Goal: Task Accomplishment & Management: Manage account settings

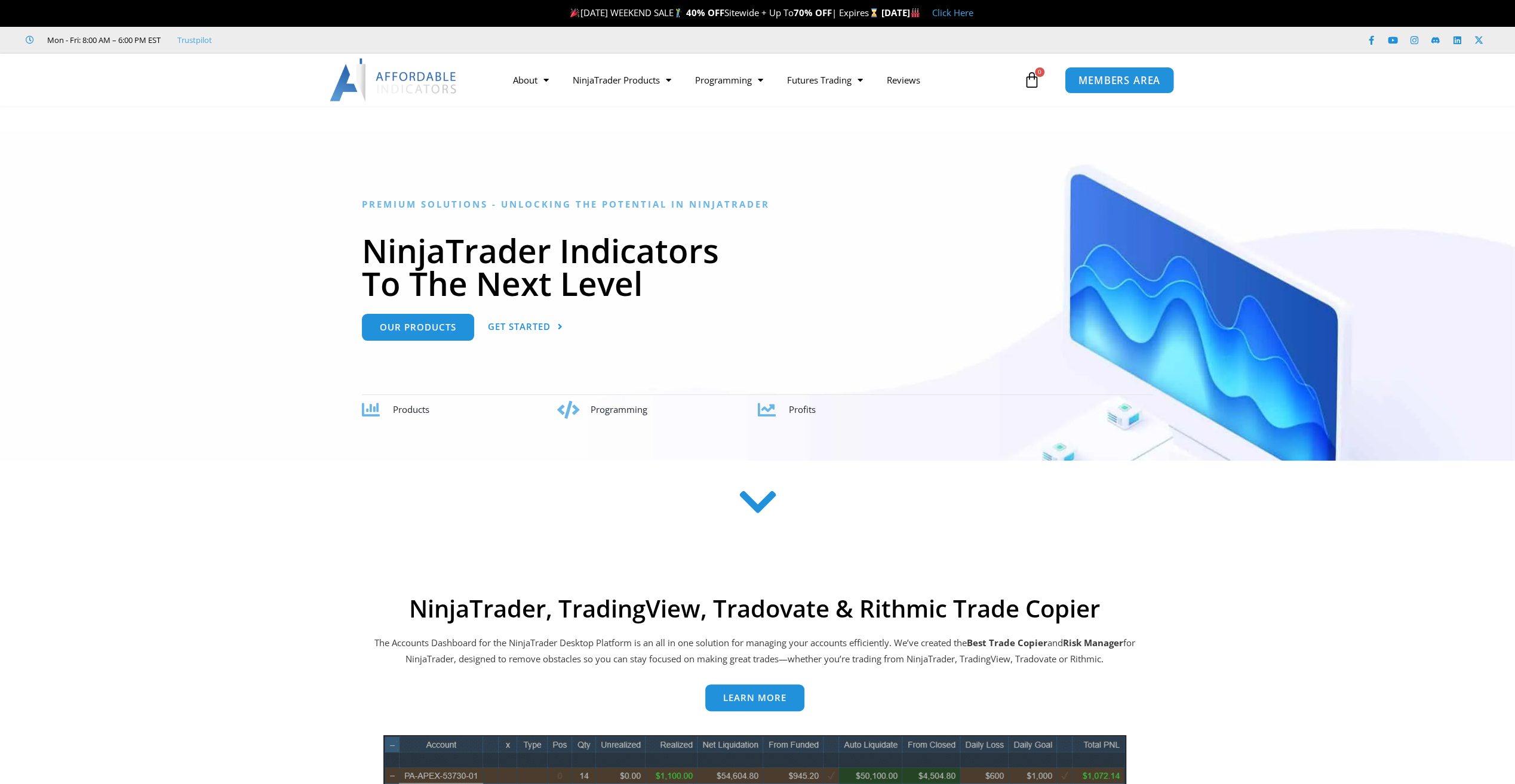
click at [1138, 77] on span "MEMBERS AREA" at bounding box center [1119, 80] width 82 height 10
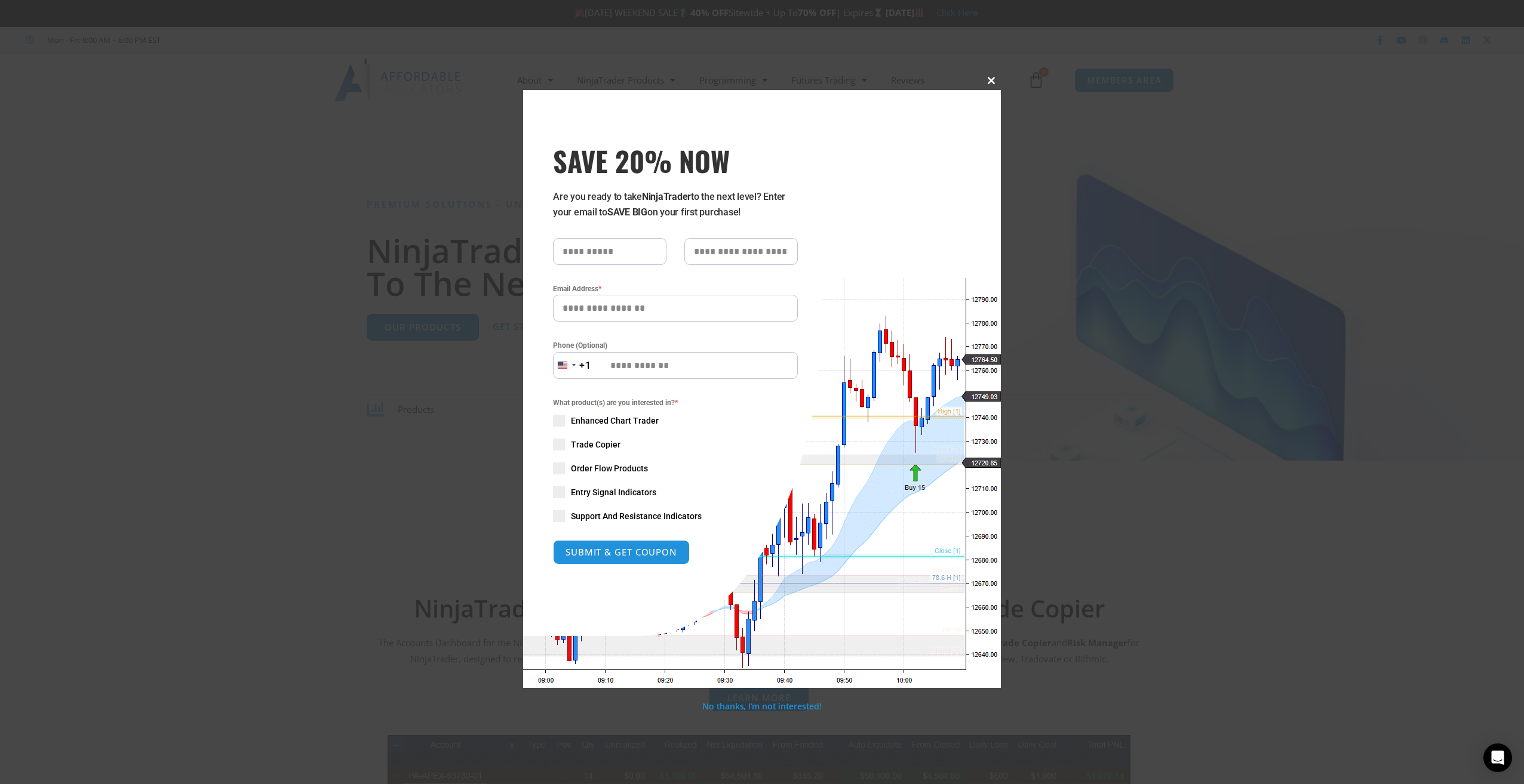
click at [994, 73] on button "Close this module" at bounding box center [991, 81] width 19 height 19
click at [989, 76] on button "Close this module" at bounding box center [991, 81] width 19 height 19
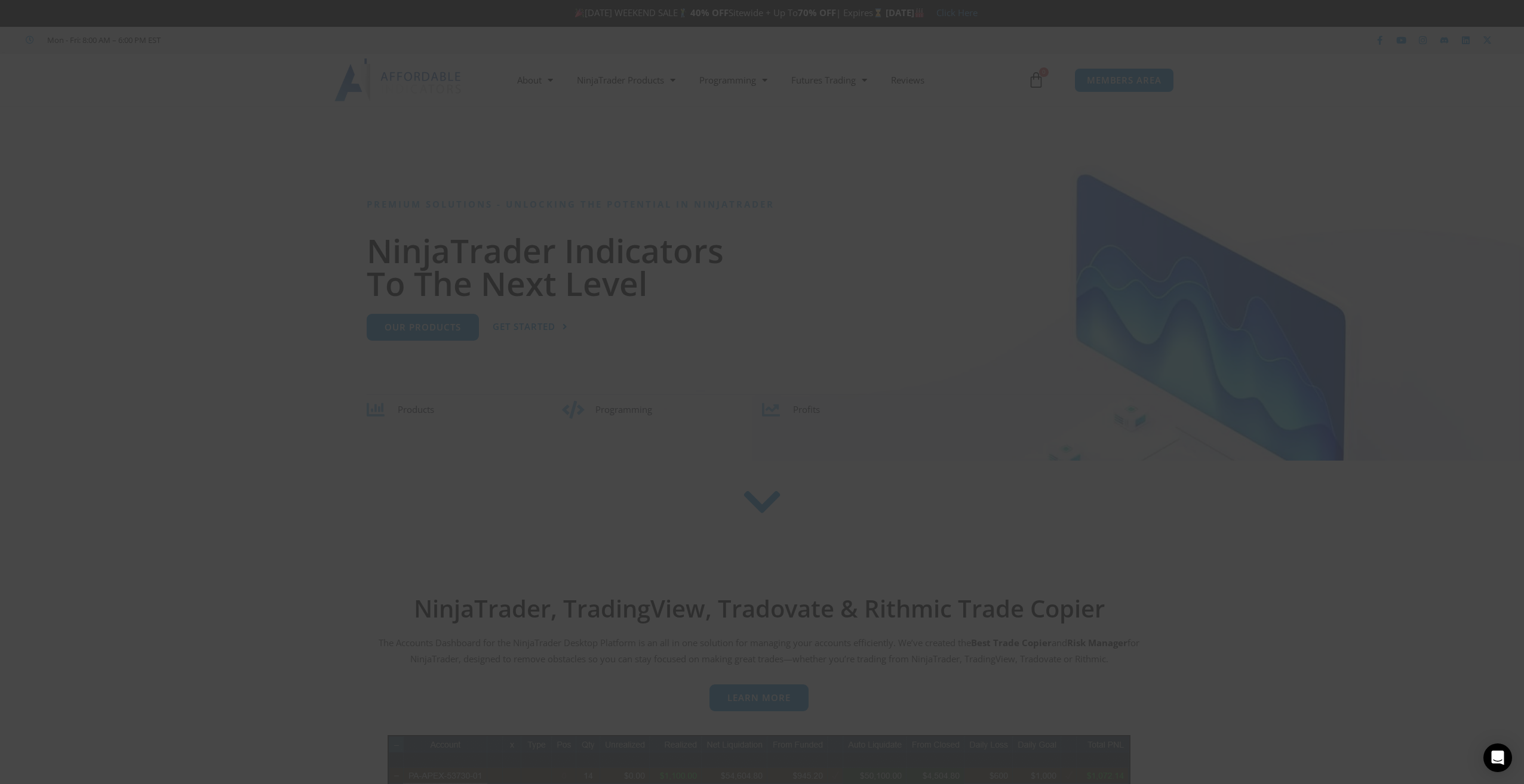
click at [988, 78] on span at bounding box center [991, 81] width 19 height 7
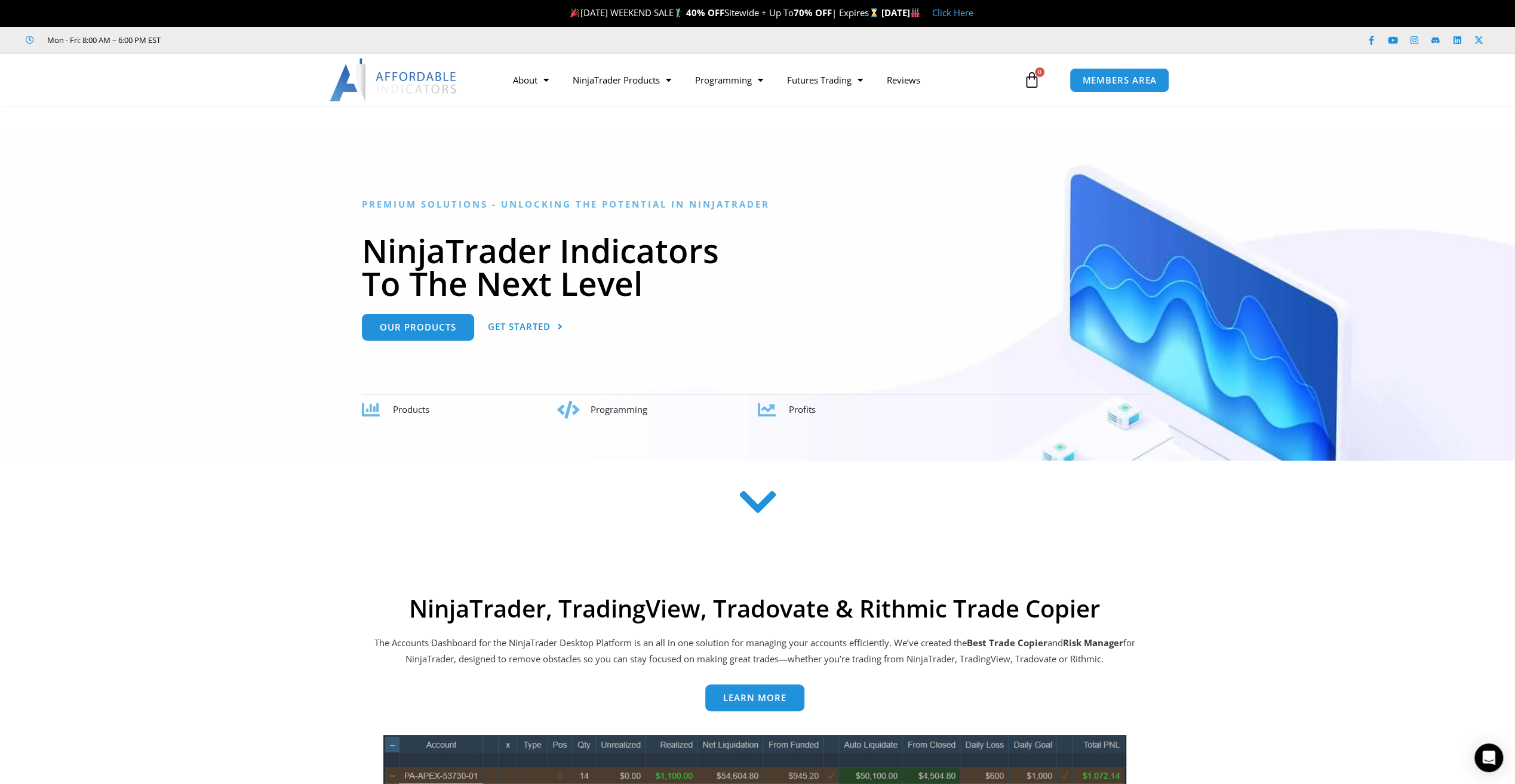
click at [991, 78] on nav "About Contact Us Premium Support Team Partners NinjaTrader NinjaTrader FAQ Ninj…" at bounding box center [760, 79] width 519 height 27
click at [1112, 96] on div "MEMBERS AREA" at bounding box center [1149, 80] width 172 height 36
click at [1134, 82] on span "MEMBERS AREA" at bounding box center [1119, 80] width 82 height 10
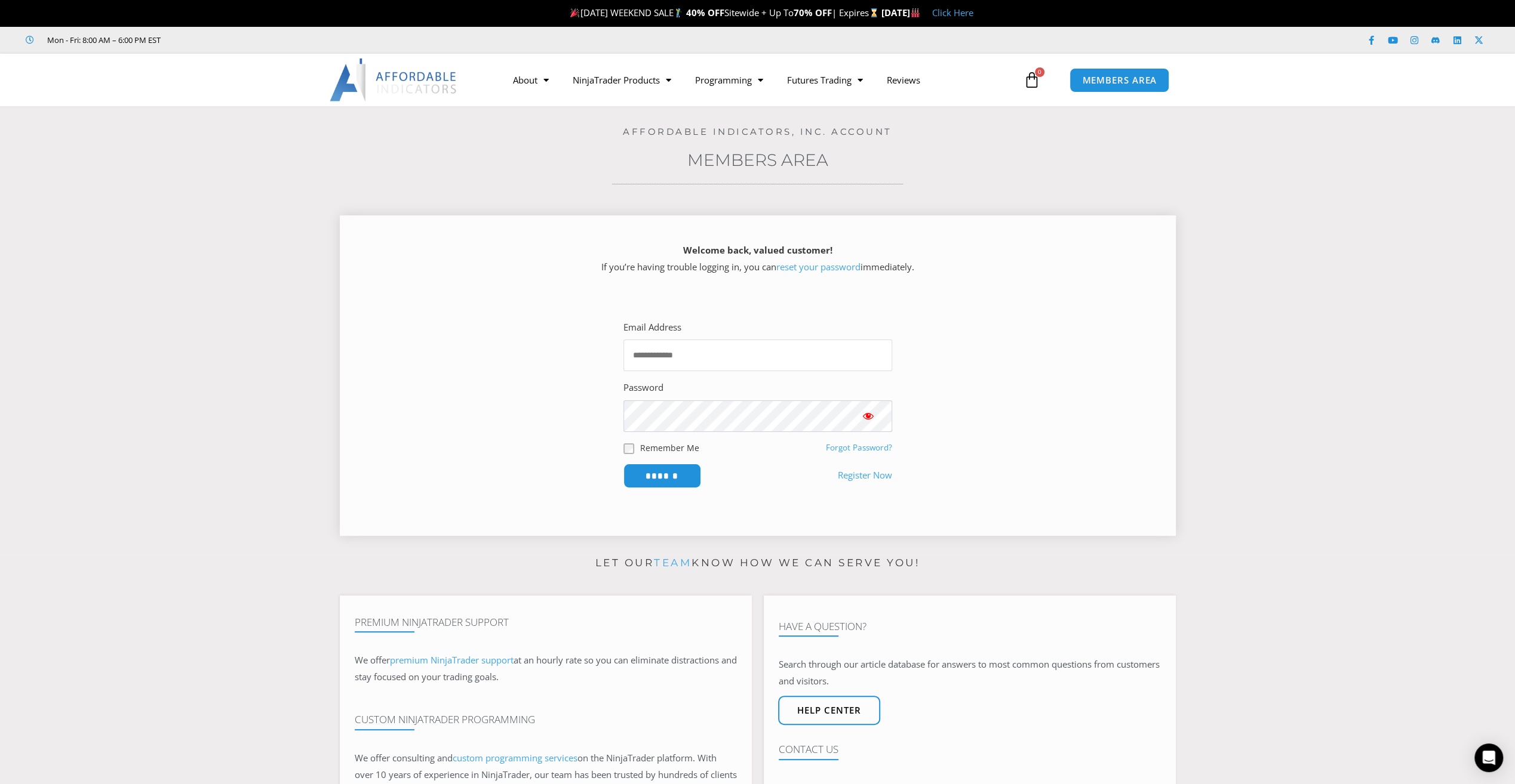
click at [706, 361] on input "Email Address" at bounding box center [758, 355] width 269 height 32
type input "**********"
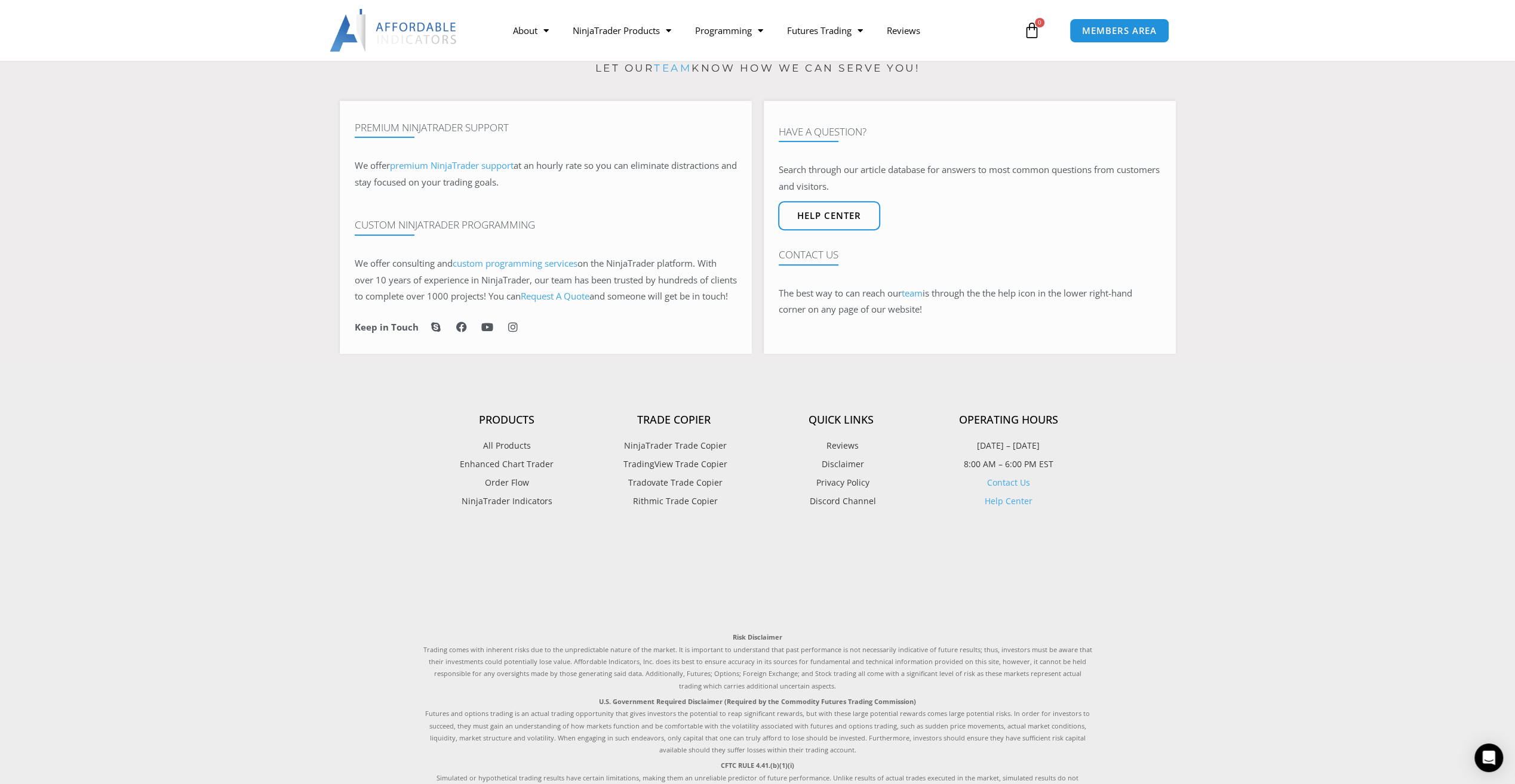
scroll to position [538, 0]
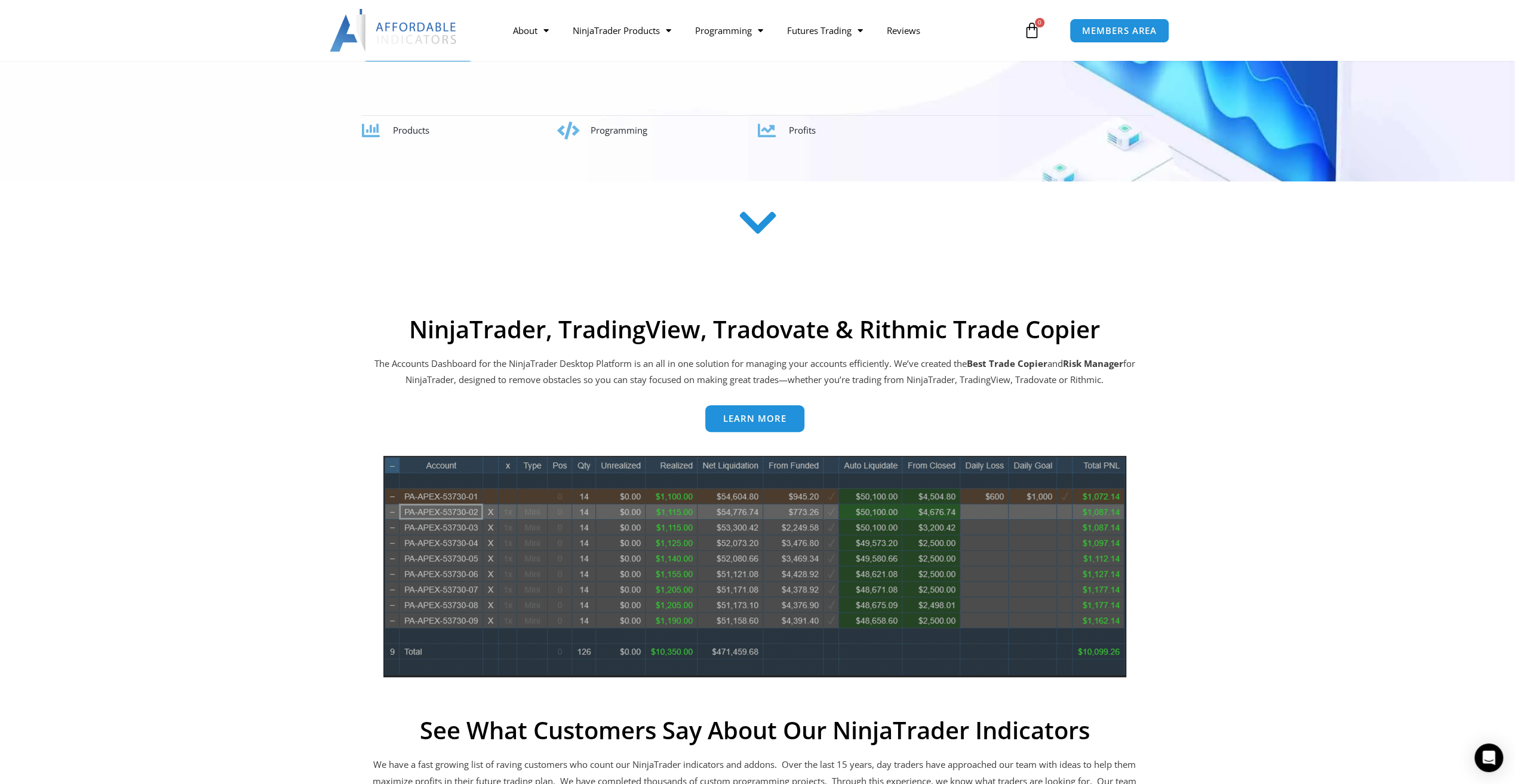
drag, startPoint x: 1231, startPoint y: 641, endPoint x: 1095, endPoint y: 629, distance: 136.5
click at [1225, 636] on div "NinjaTrader, TradingView, Tradovate & Rithmic Trade Copier The Accounts Dashboa…" at bounding box center [758, 644] width 955 height 672
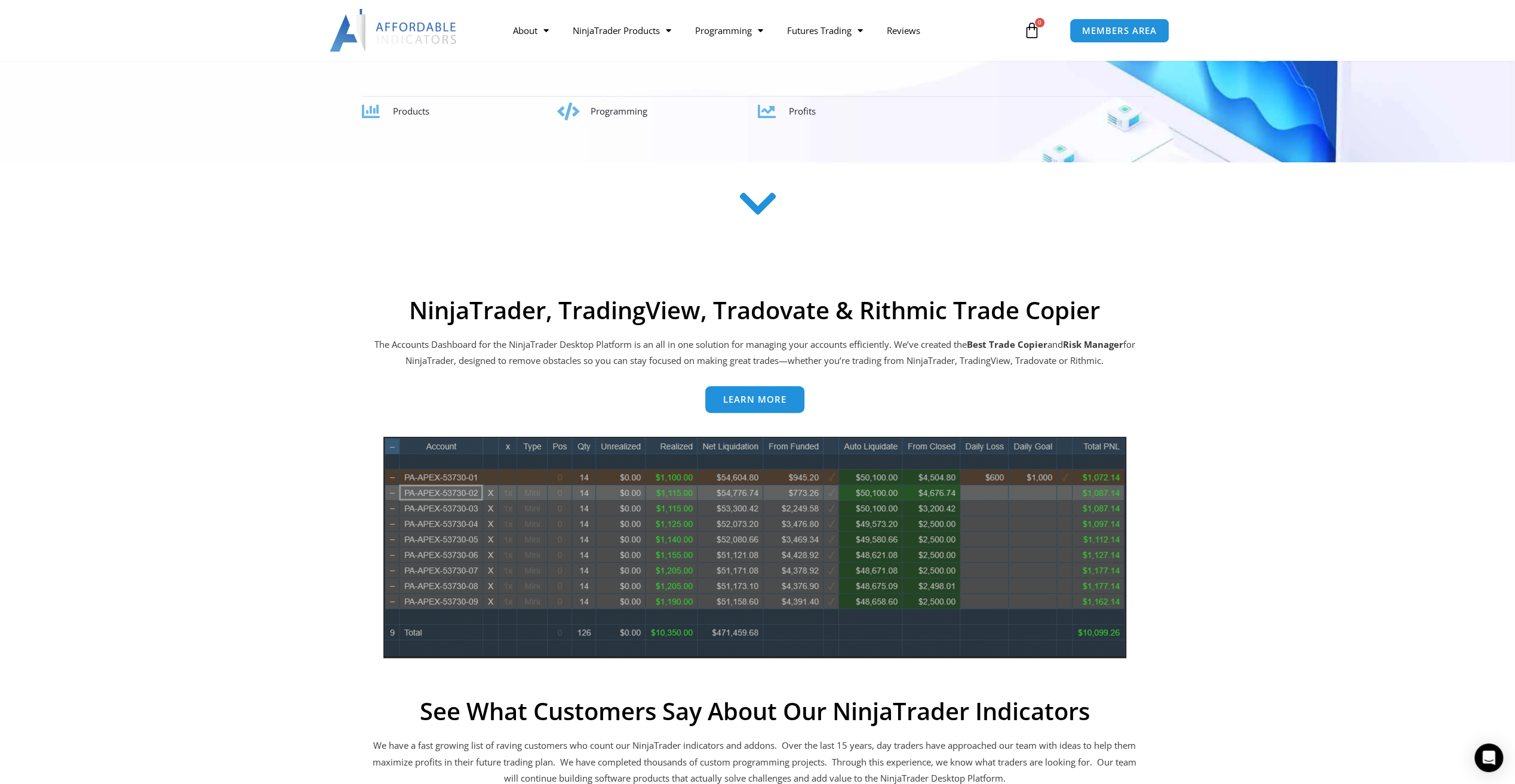
click at [180, 413] on section "NinjaTrader, TradingView, Tradovate & Rithmic Trade Copier The Accounts Dashboa…" at bounding box center [758, 706] width 1515 height 832
click at [1116, 22] on link "MEMBERS AREA" at bounding box center [1118, 30] width 109 height 27
click at [1091, 31] on span "MEMBERS AREA" at bounding box center [1119, 31] width 82 height 10
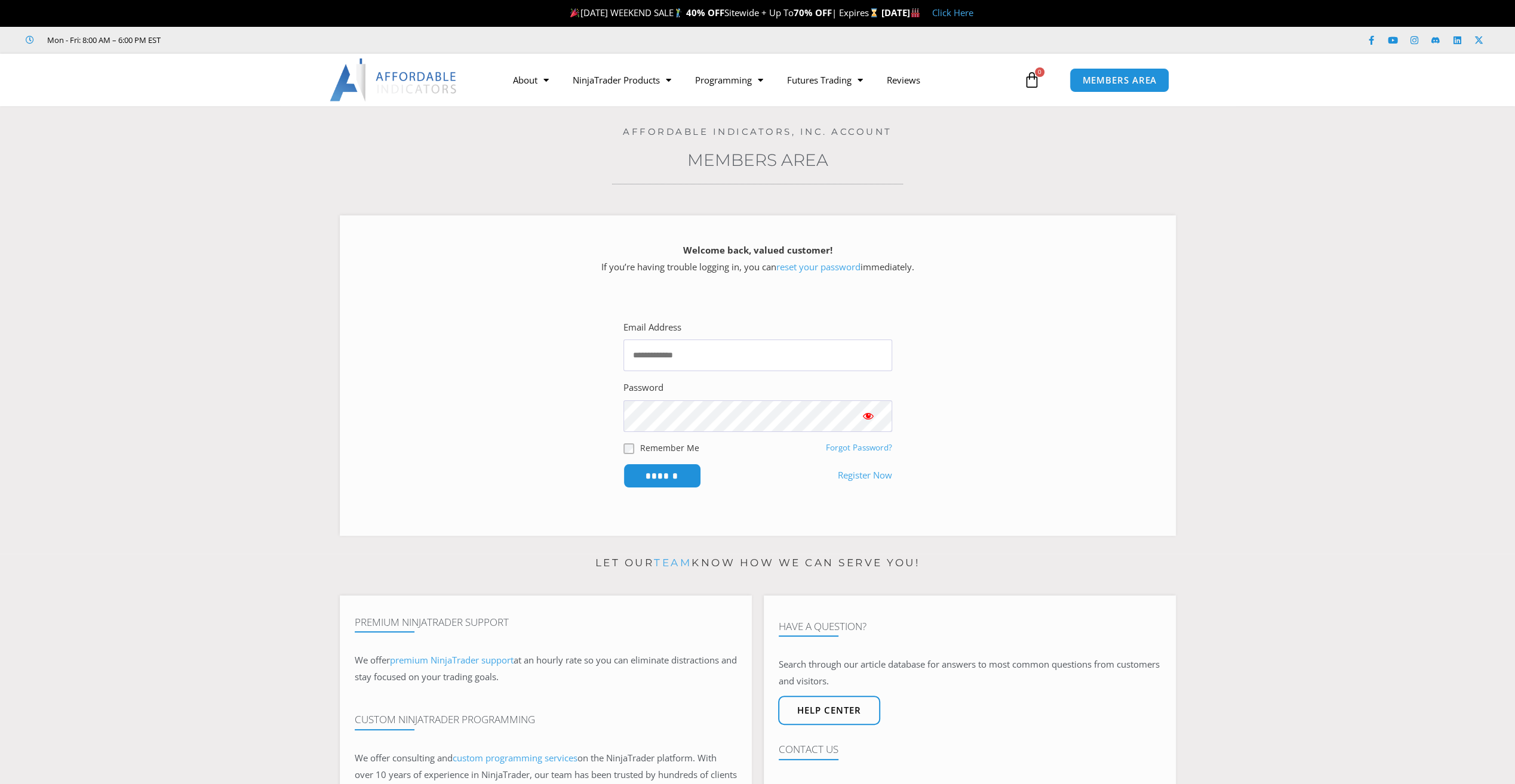
click at [1102, 31] on div "Facebook-f Youtube Instagram Linkedin X-twitter" at bounding box center [1249, 40] width 480 height 22
click at [757, 364] on input "Email Address" at bounding box center [758, 355] width 269 height 32
type input "**********"
click at [858, 445] on link "Forgot Password?" at bounding box center [858, 448] width 66 height 10
click at [851, 449] on link "Forgot Password?" at bounding box center [858, 448] width 66 height 10
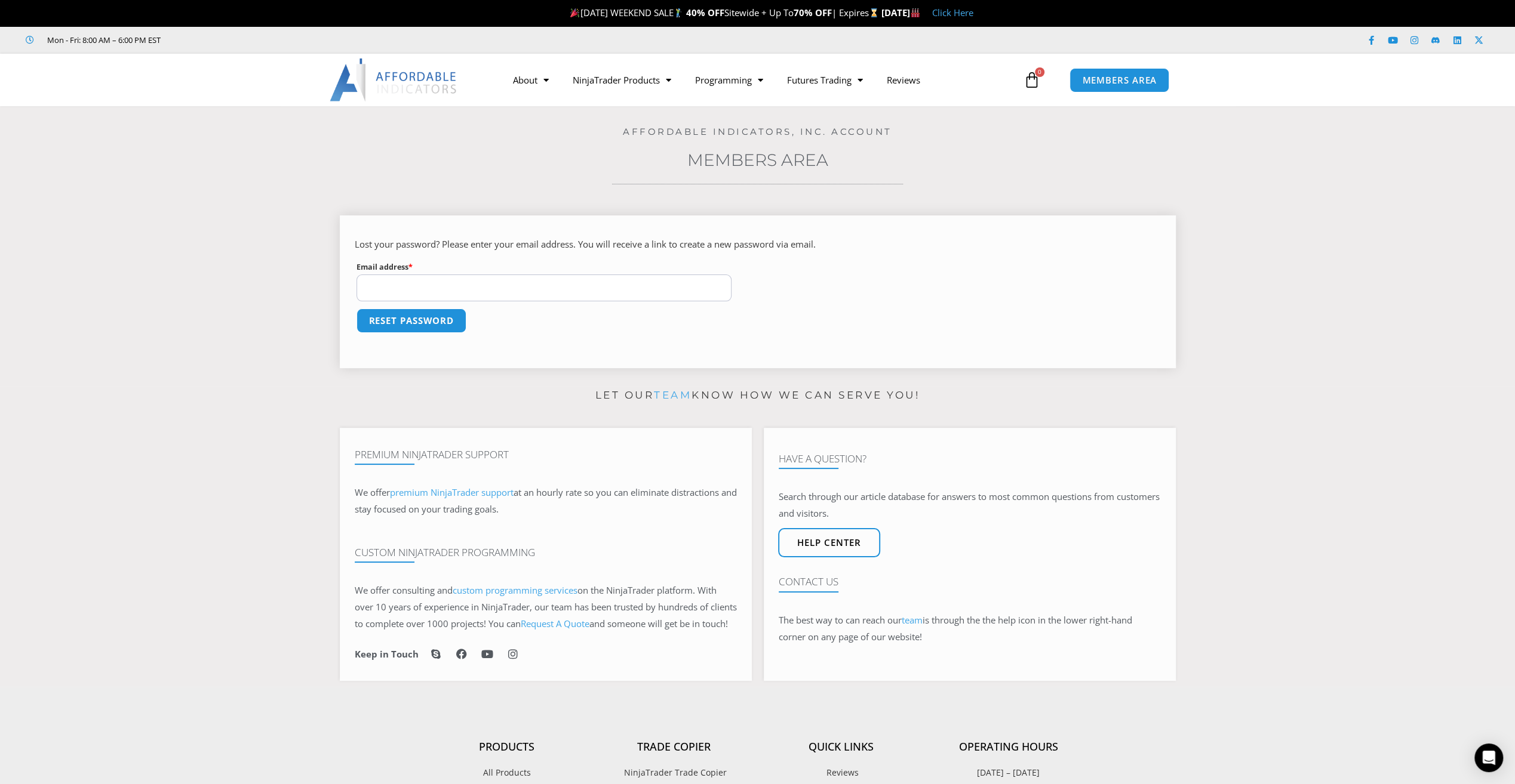
click at [558, 281] on input "Email address * Required" at bounding box center [544, 288] width 376 height 27
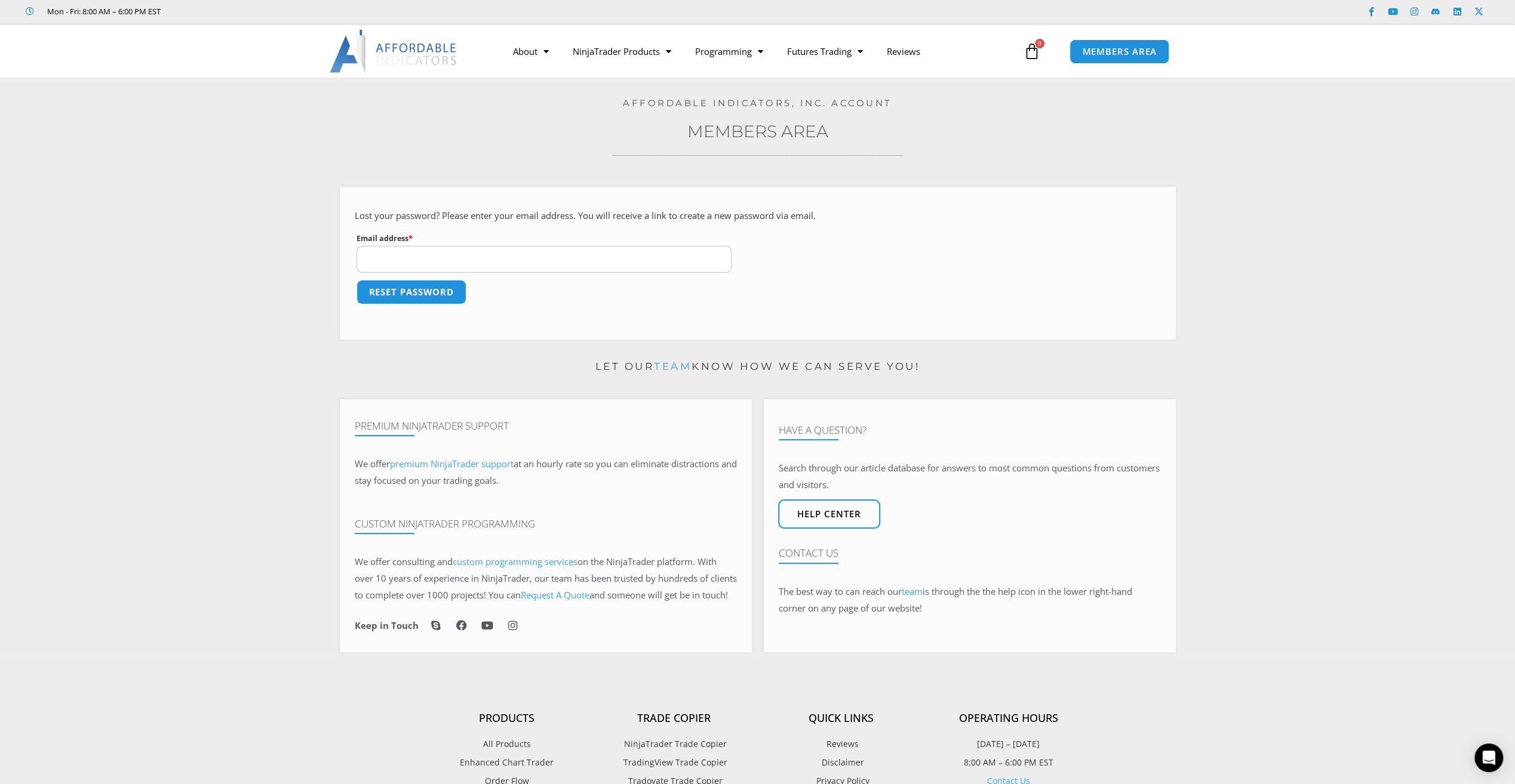
scroll to position [34, 0]
